Goal: Check status: Check status

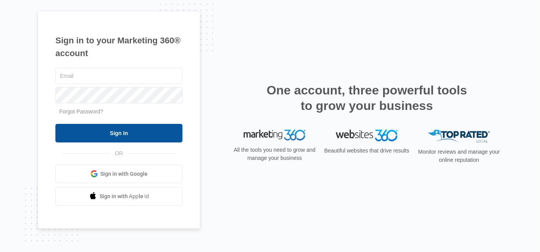
type input "[EMAIL_ADDRESS][DOMAIN_NAME]"
click at [162, 133] on input "Sign In" at bounding box center [118, 133] width 127 height 19
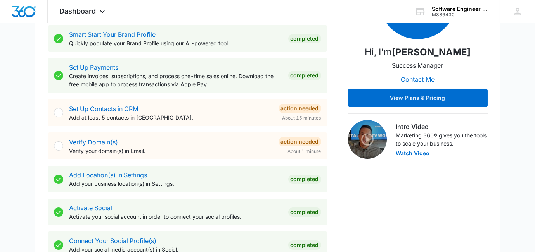
scroll to position [154, 0]
click at [59, 112] on div at bounding box center [58, 112] width 9 height 9
click at [59, 145] on div at bounding box center [58, 145] width 9 height 9
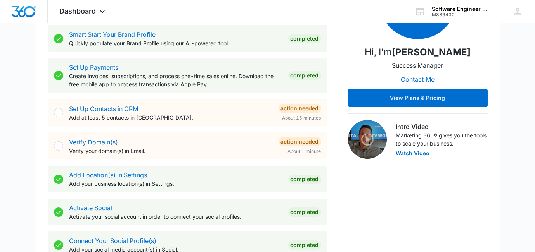
click at [59, 145] on div at bounding box center [58, 145] width 9 height 9
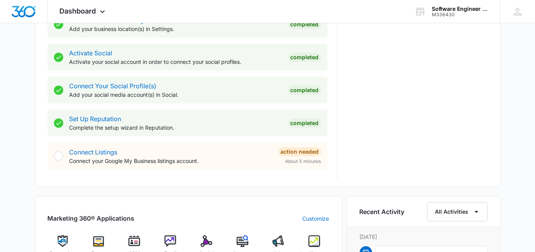
scroll to position [309, 0]
click at [60, 156] on div at bounding box center [58, 156] width 9 height 9
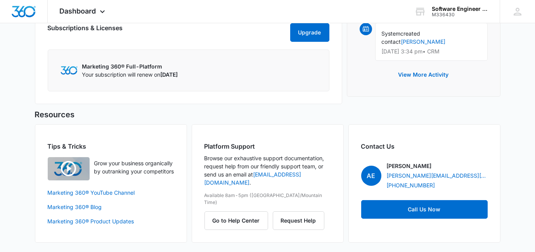
scroll to position [623, 0]
click at [410, 67] on button "View More Activity" at bounding box center [423, 75] width 66 height 19
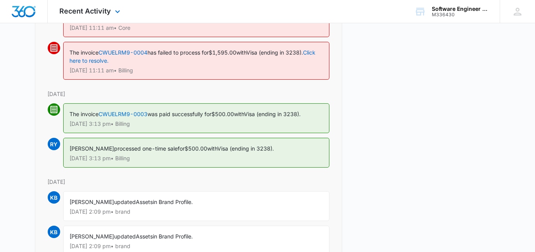
scroll to position [541, 0]
